Goal: Transaction & Acquisition: Download file/media

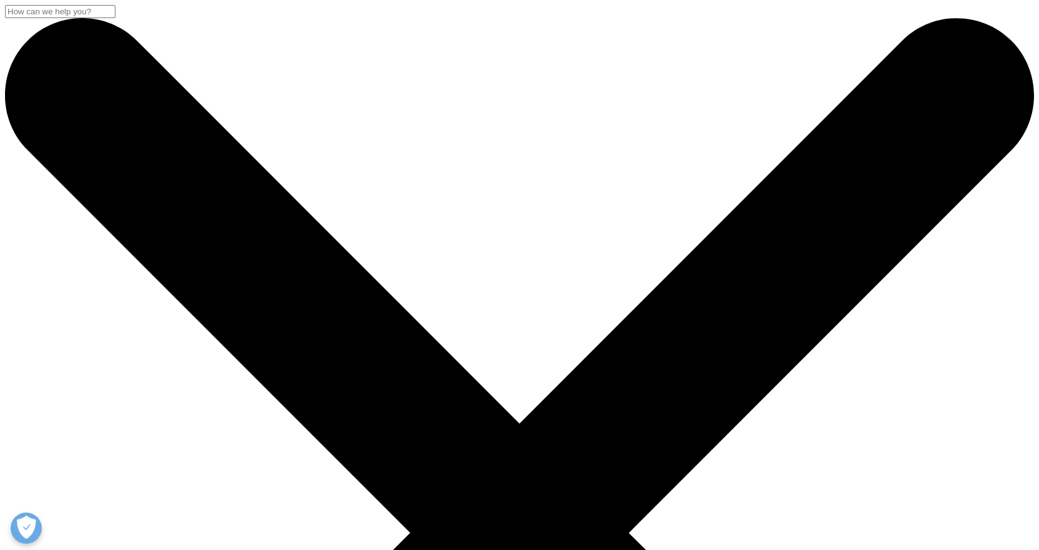
scroll to position [187, 0]
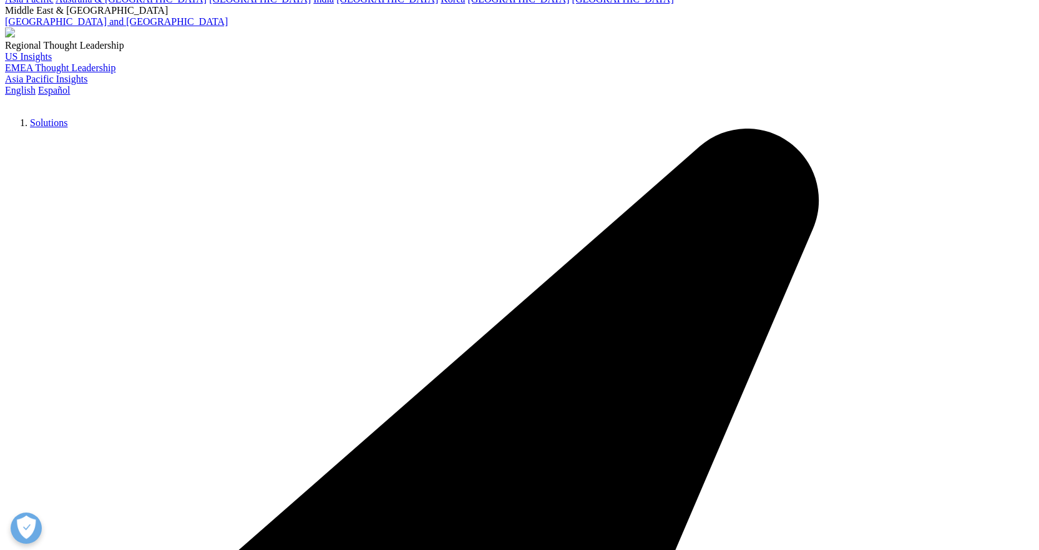
scroll to position [0, 0]
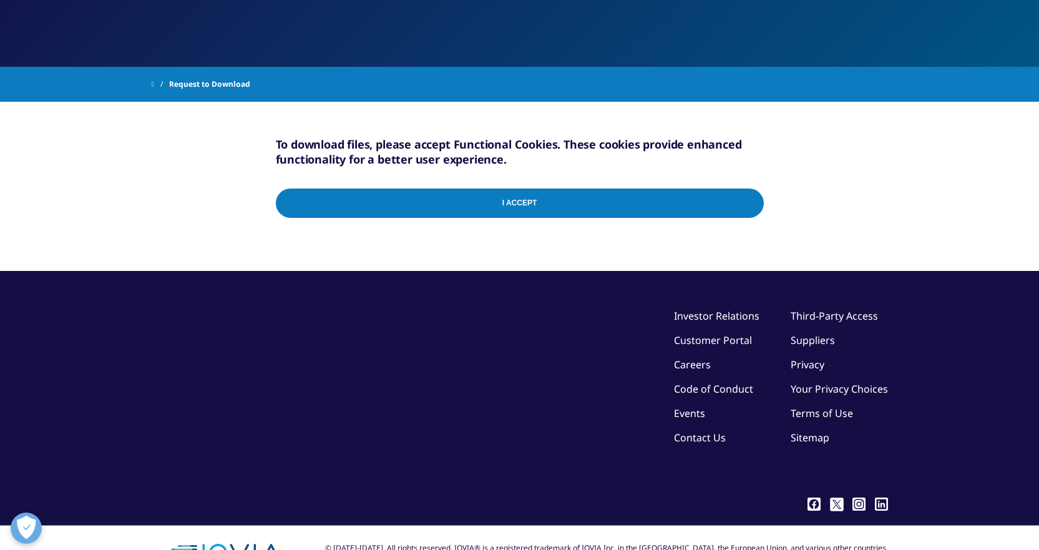
click at [746, 202] on input "I Accept" at bounding box center [520, 202] width 488 height 29
